Goal: Task Accomplishment & Management: Use online tool/utility

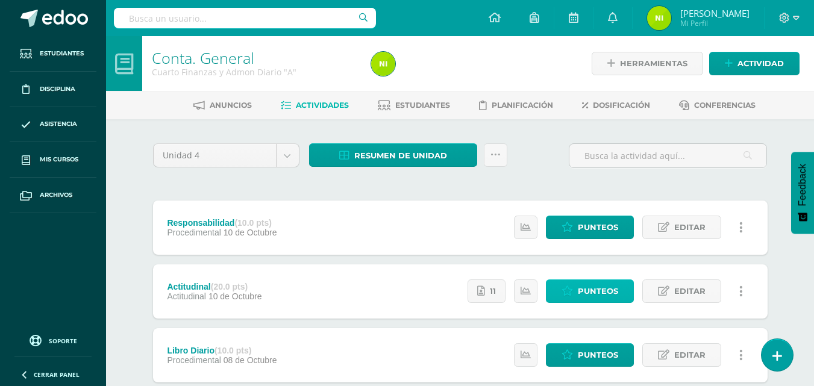
click at [576, 287] on link "Punteos" at bounding box center [590, 292] width 88 height 24
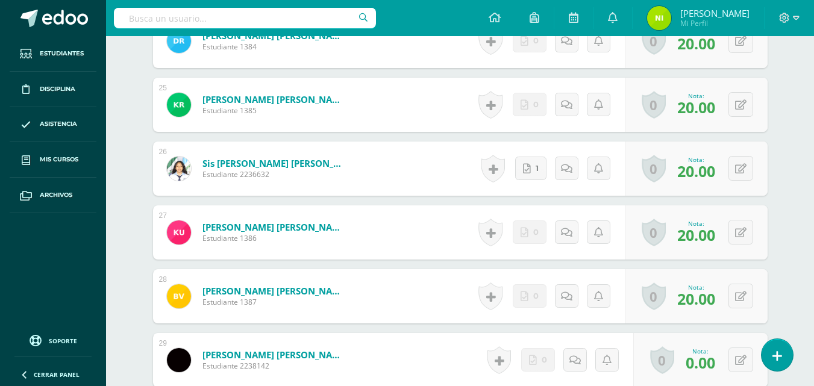
scroll to position [2026, 0]
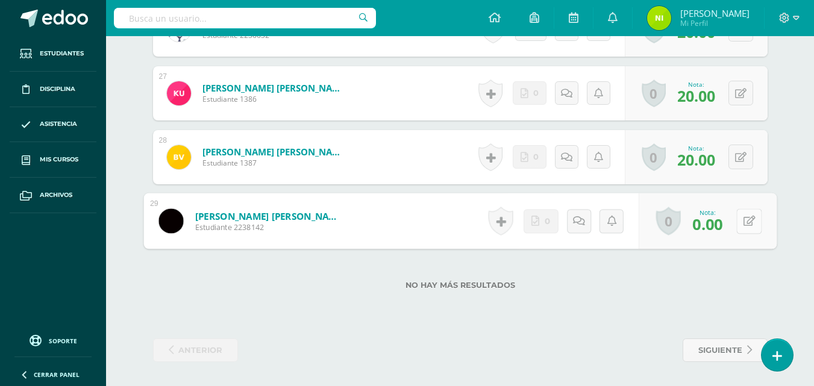
click at [740, 221] on button at bounding box center [749, 221] width 25 height 25
type input "20"
click at [719, 224] on icon at bounding box center [717, 225] width 11 height 10
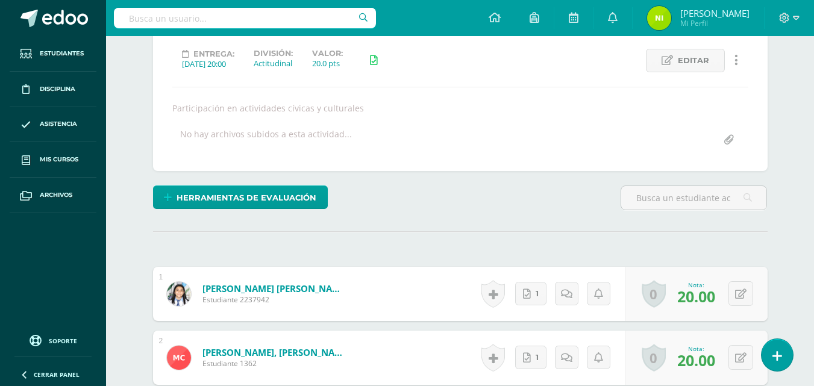
scroll to position [116, 0]
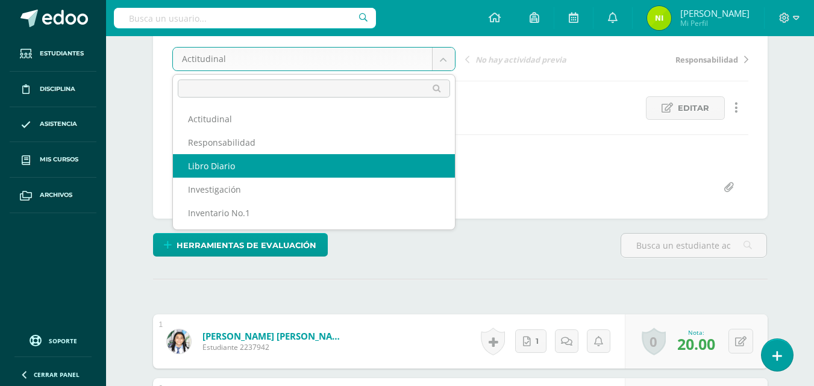
select select "/dashboard/teacher/grade-activity/85353/"
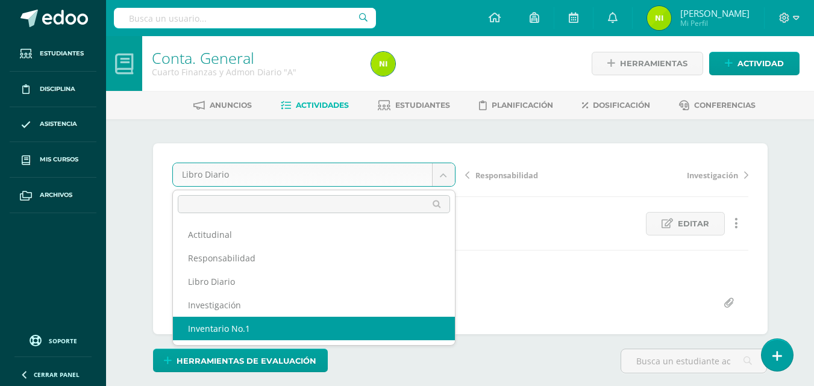
select select "/dashboard/teacher/grade-activity/84281/"
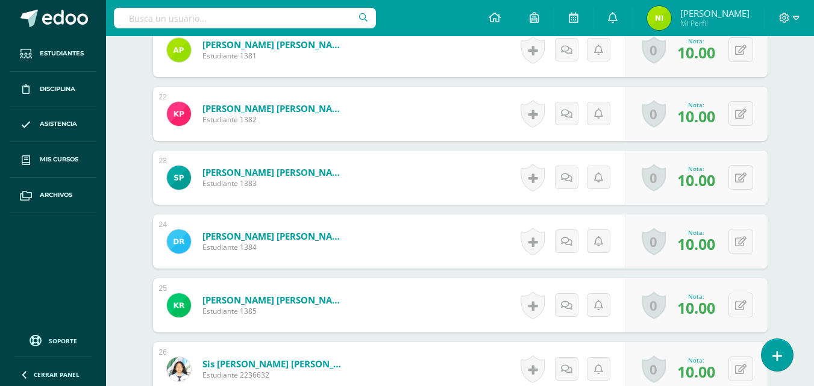
scroll to position [1678, 0]
